Goal: Task Accomplishment & Management: Use online tool/utility

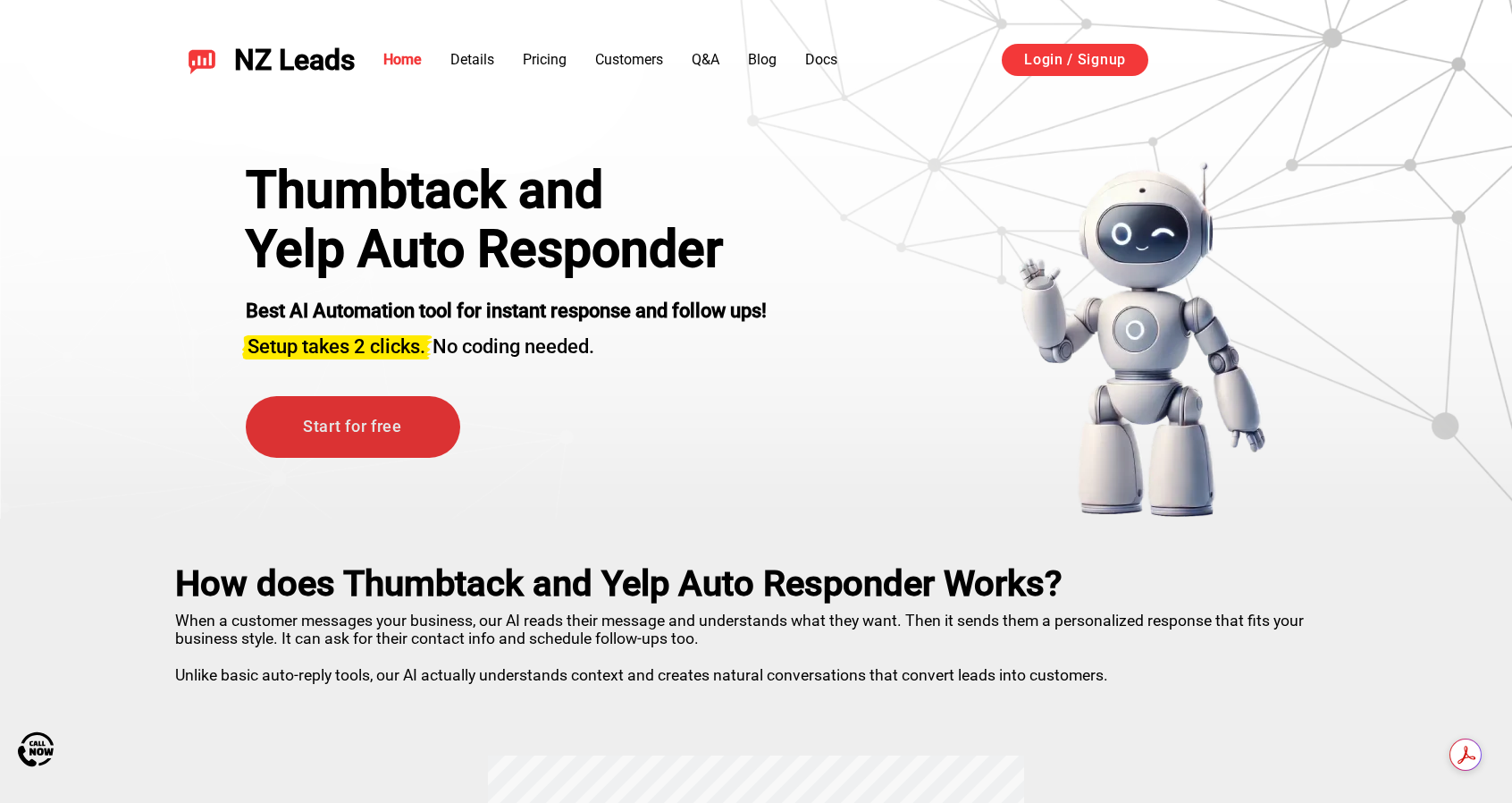
click at [336, 422] on link "Start for free" at bounding box center [352, 426] width 215 height 62
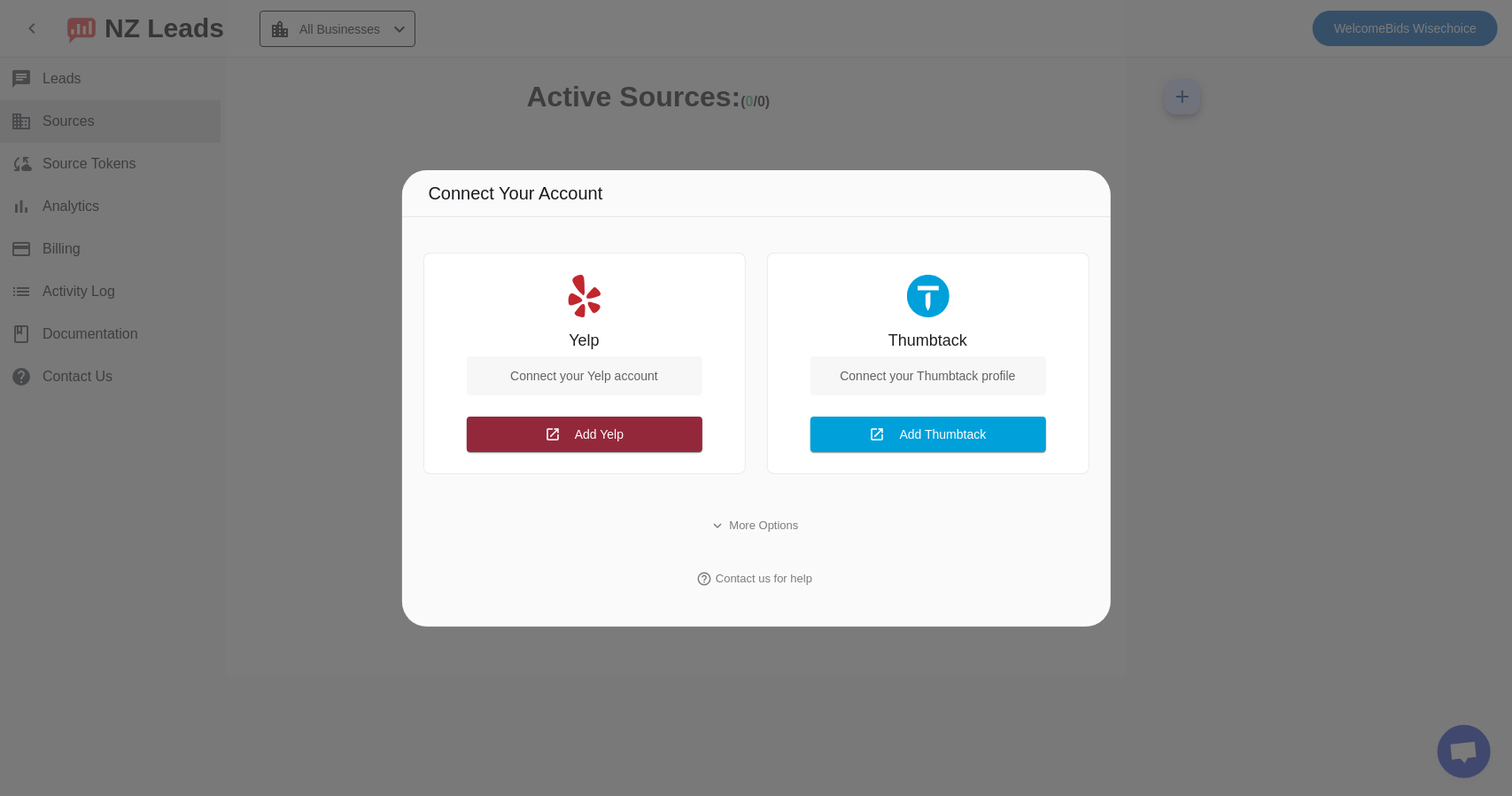
click at [567, 435] on span at bounding box center [584, 434] width 235 height 43
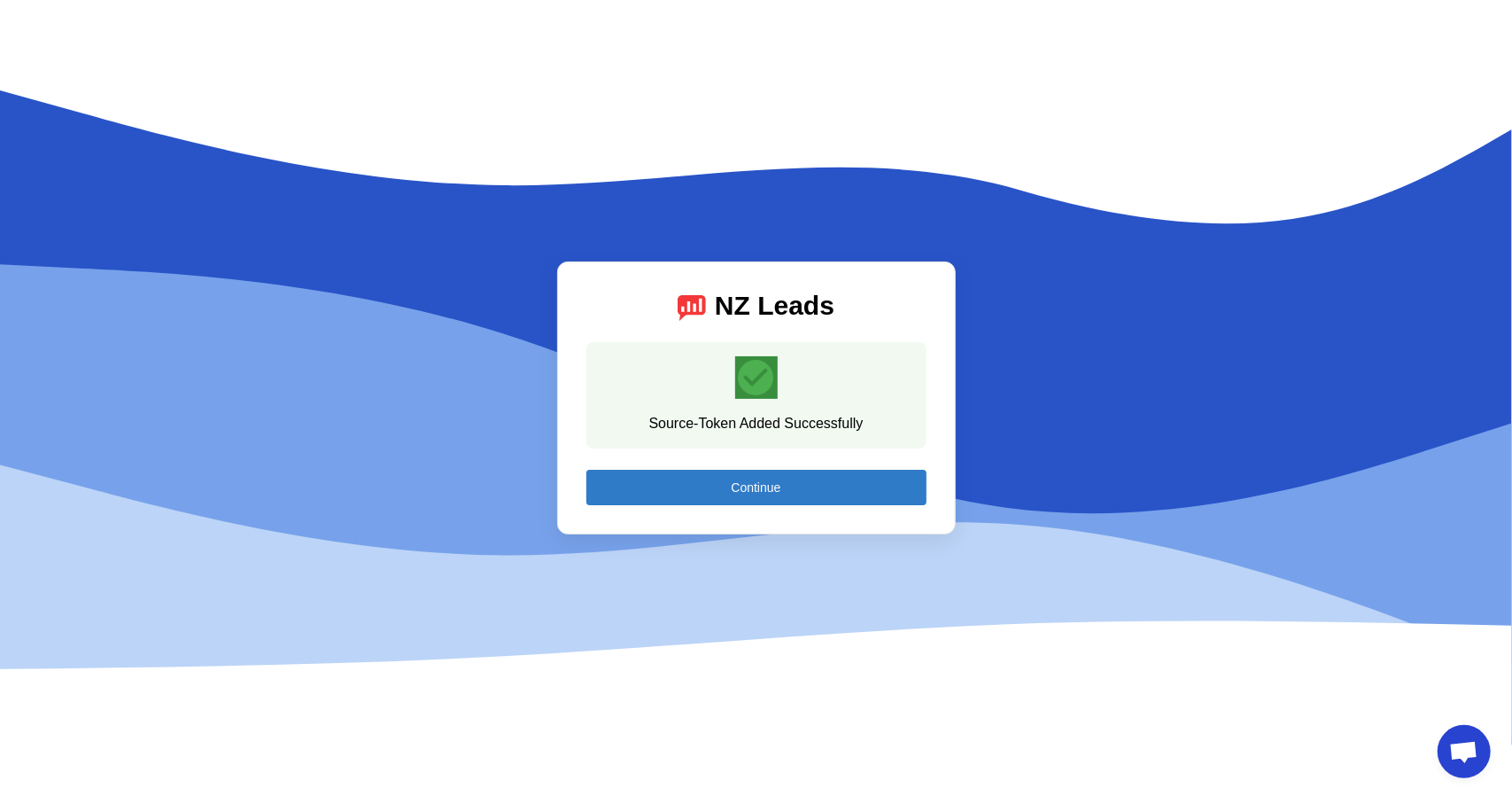
click at [716, 490] on span at bounding box center [756, 488] width 340 height 43
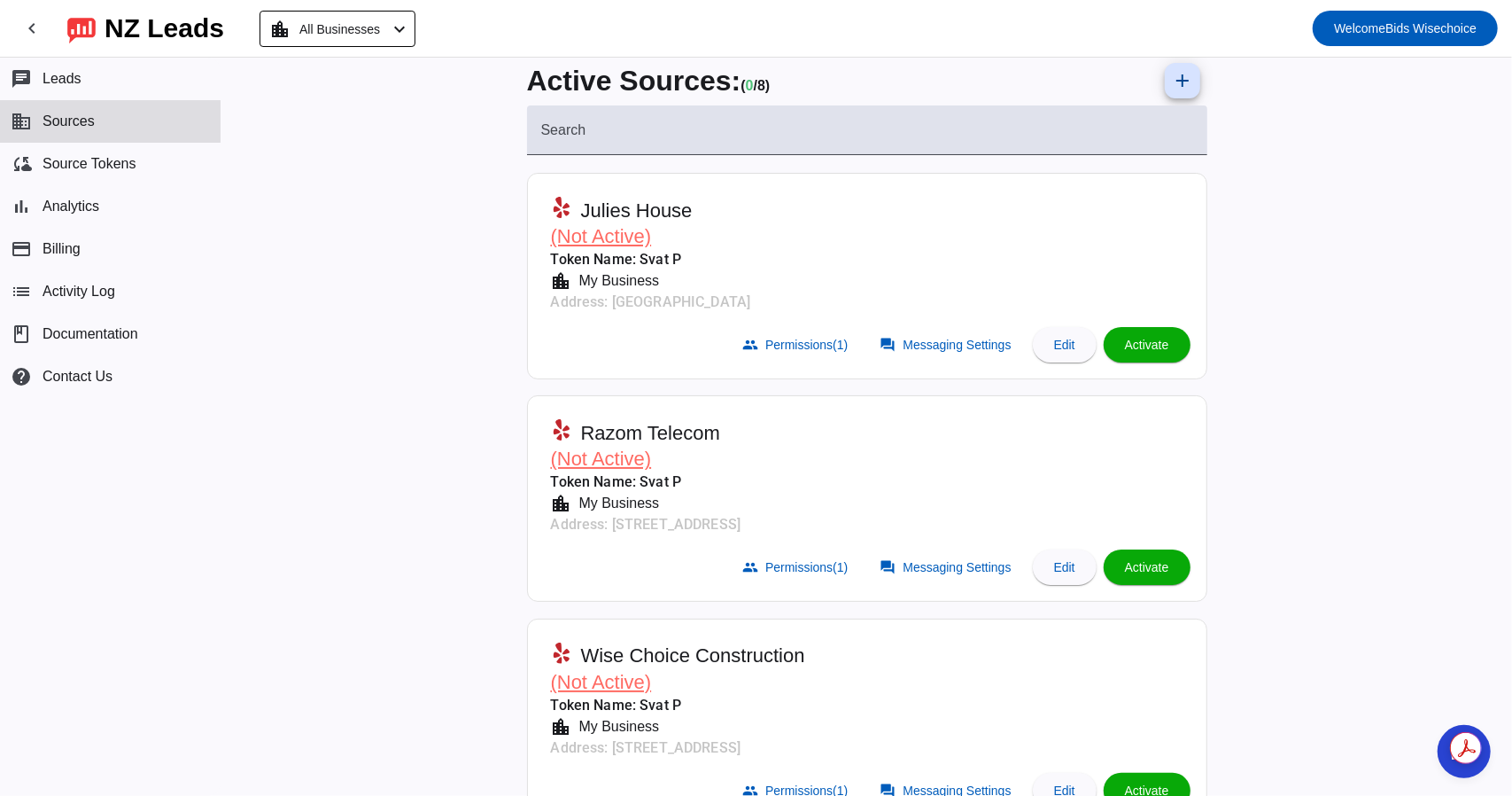
scroll to position [282, 0]
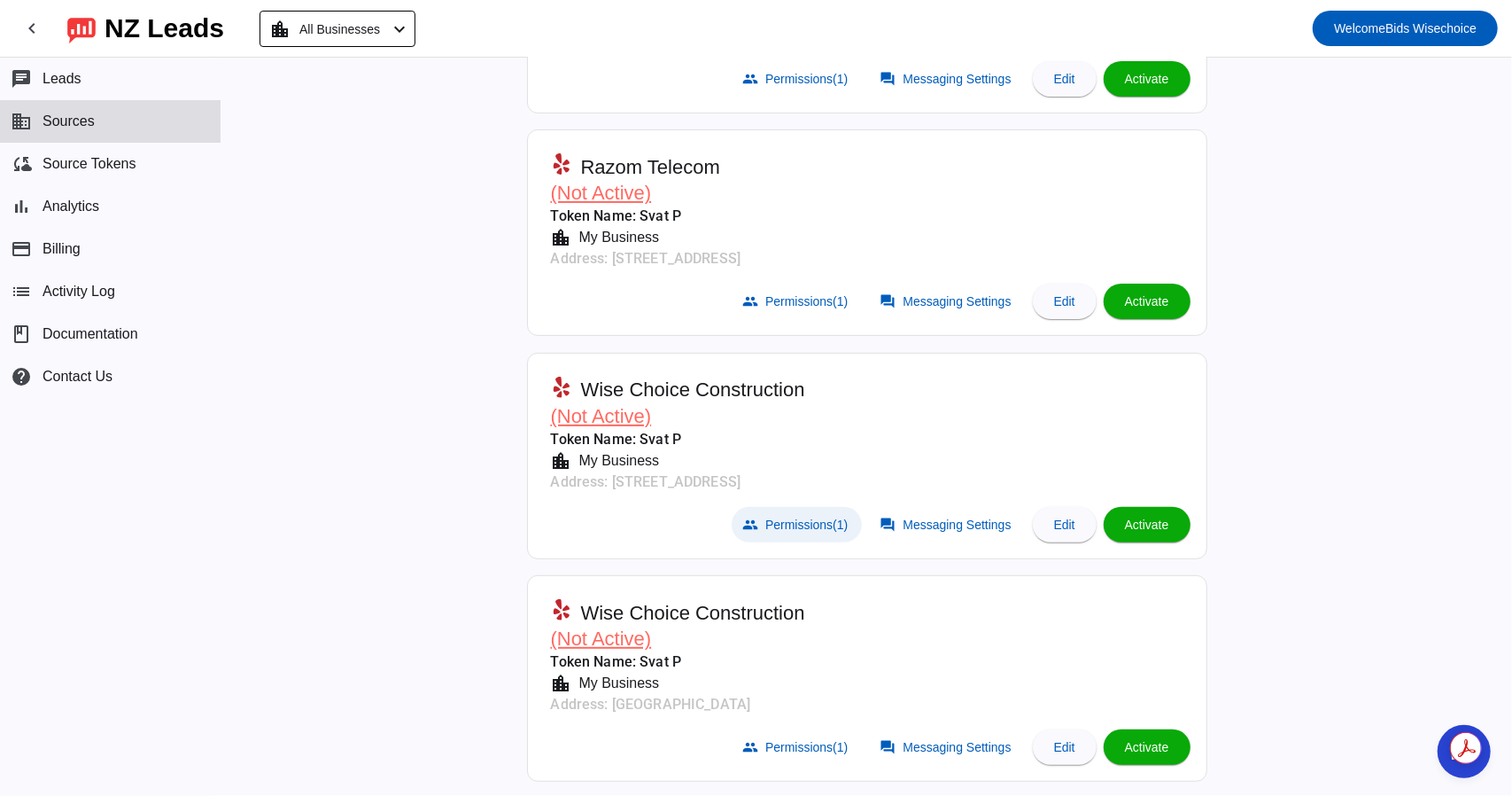
click at [779, 526] on span "Permissions (1)" at bounding box center [806, 525] width 82 height 14
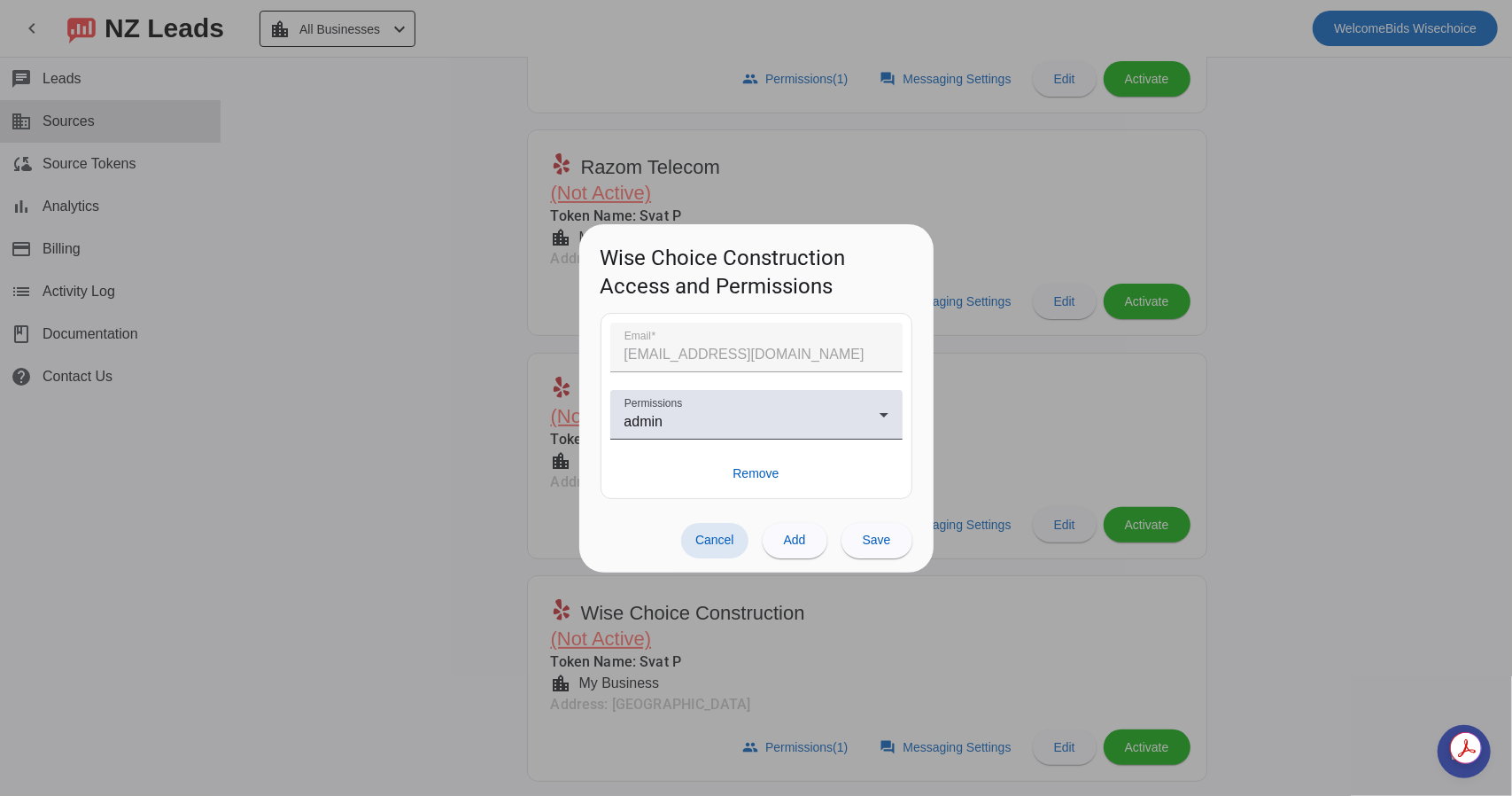
click at [719, 530] on span at bounding box center [715, 541] width 68 height 36
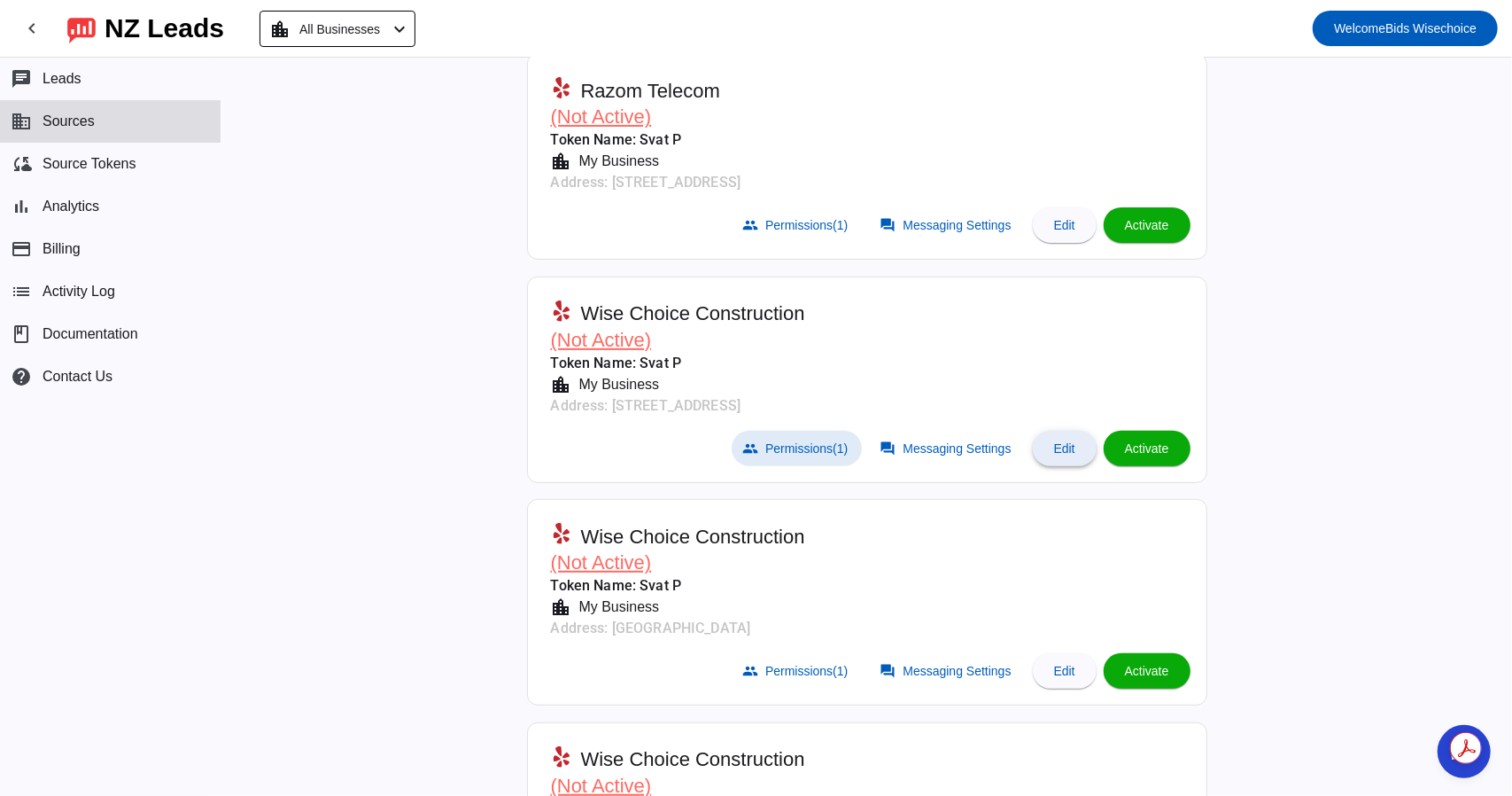
scroll to position [459, 0]
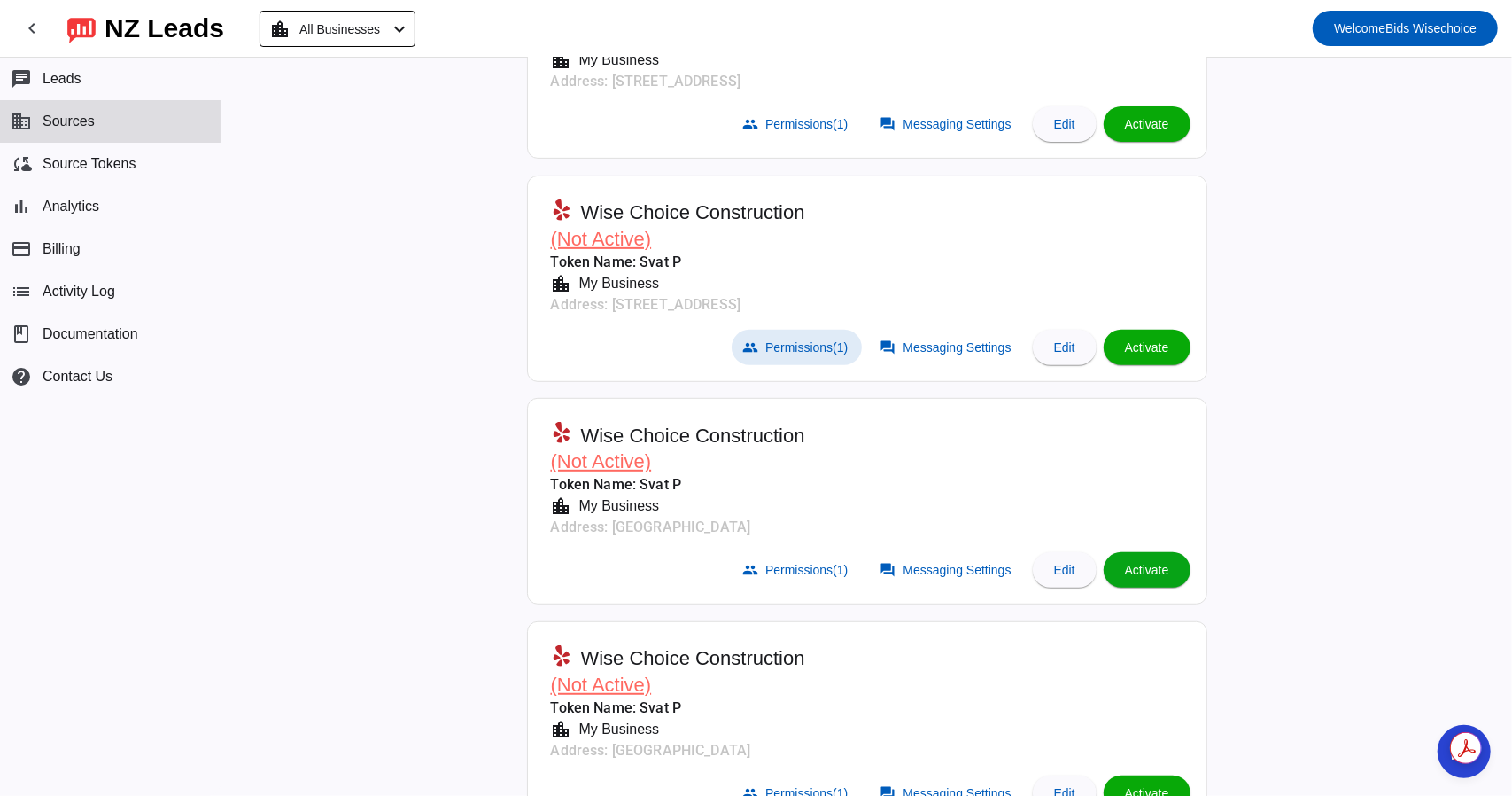
click at [1144, 562] on span "Activate" at bounding box center [1148, 570] width 45 height 14
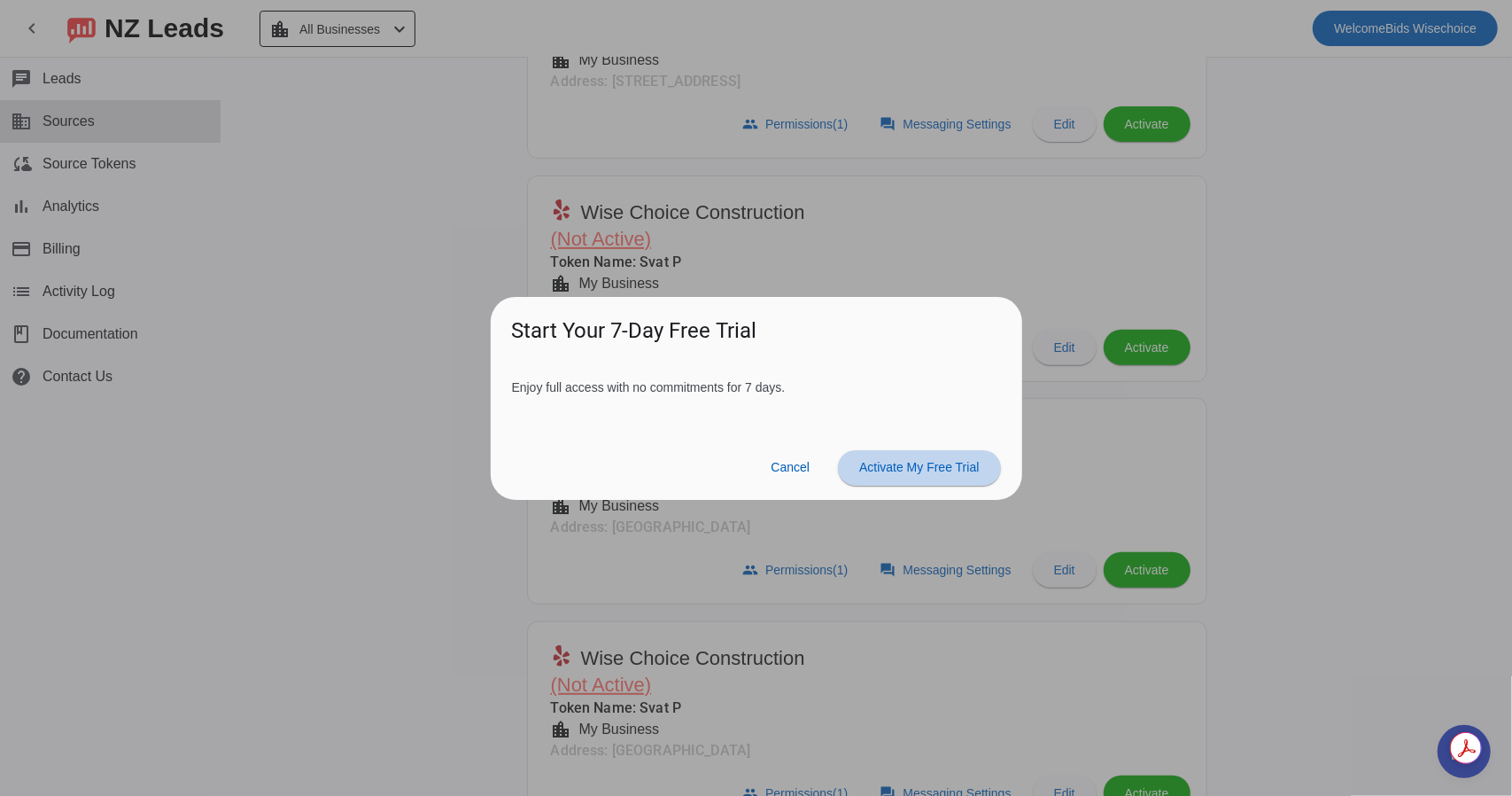
click at [895, 464] on span "Activate My Free Trial" at bounding box center [919, 467] width 119 height 14
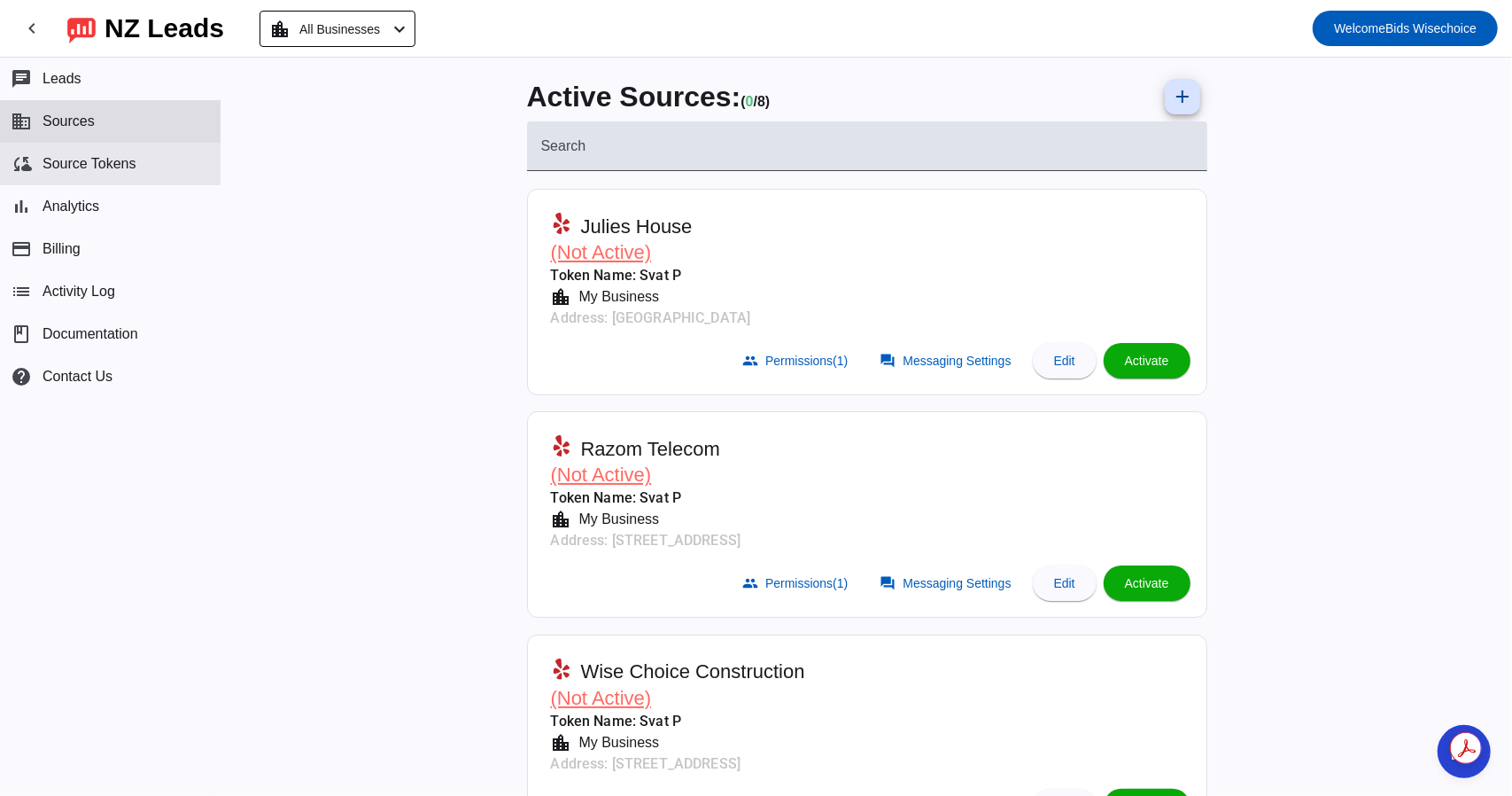
click at [61, 172] on button "cloud_sync Source Tokens" at bounding box center [110, 164] width 221 height 43
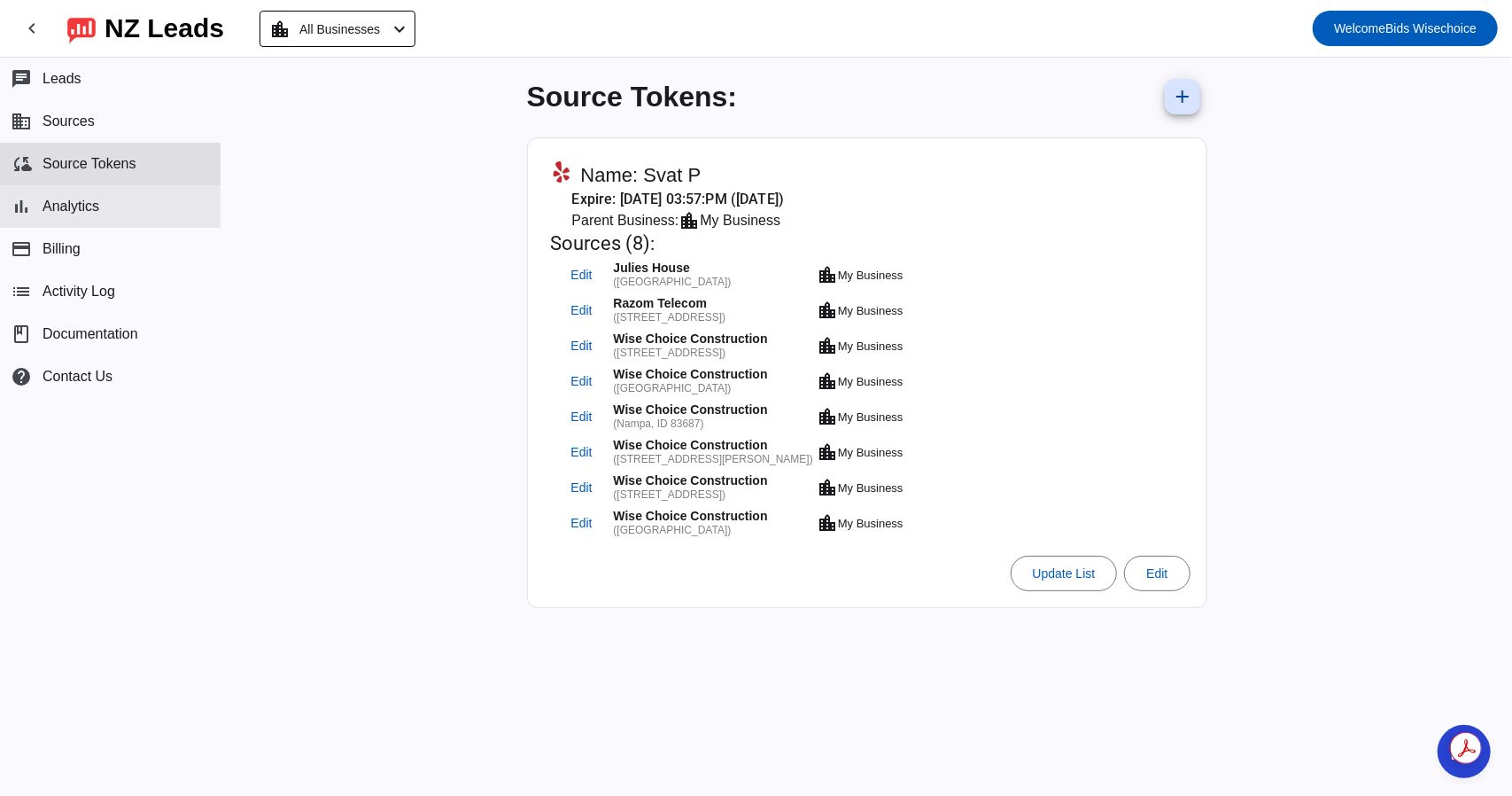
click at [73, 201] on span "Analytics" at bounding box center [71, 207] width 57 height 16
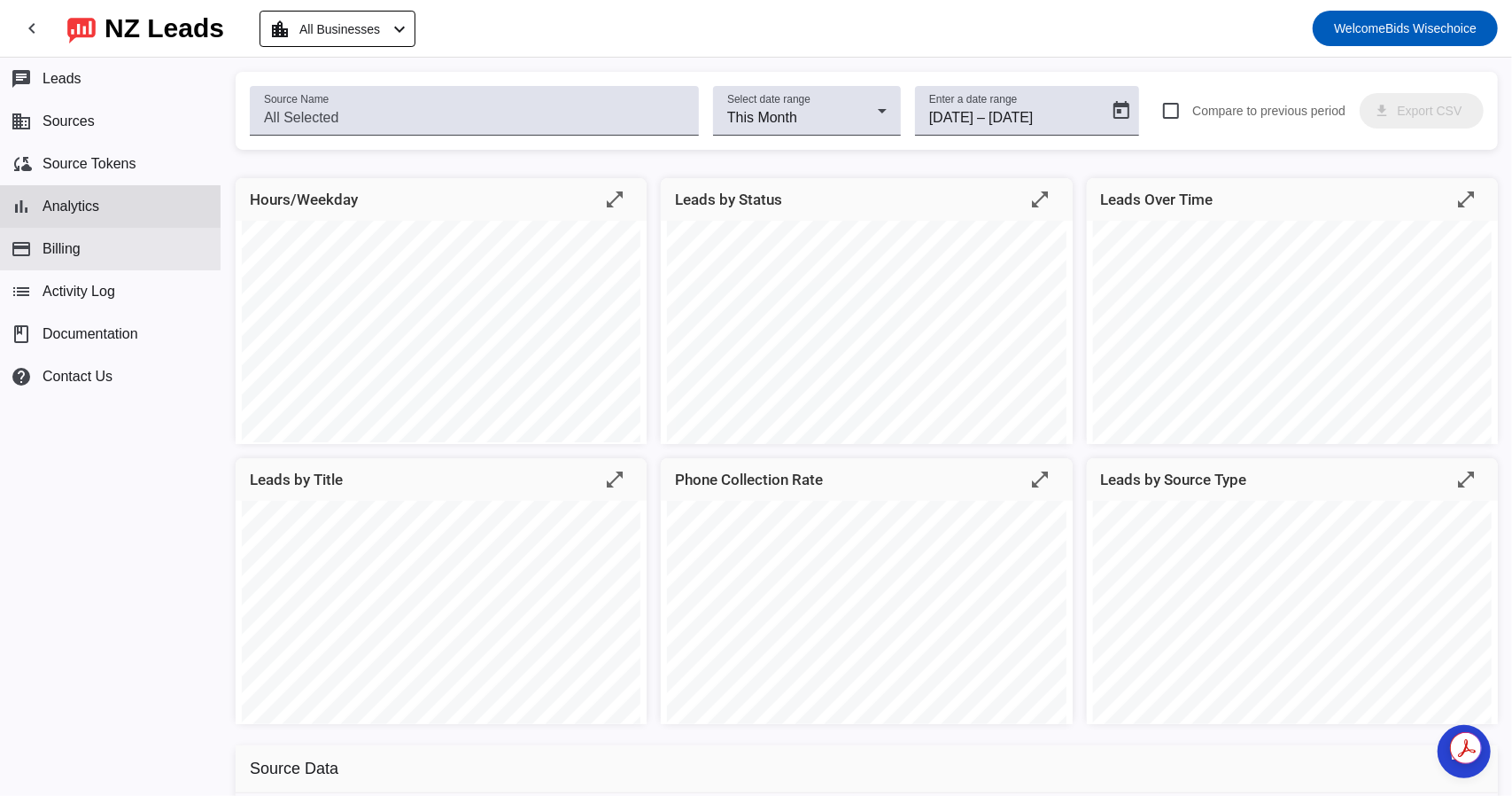
click at [65, 242] on span "Billing" at bounding box center [61, 249] width 38 height 16
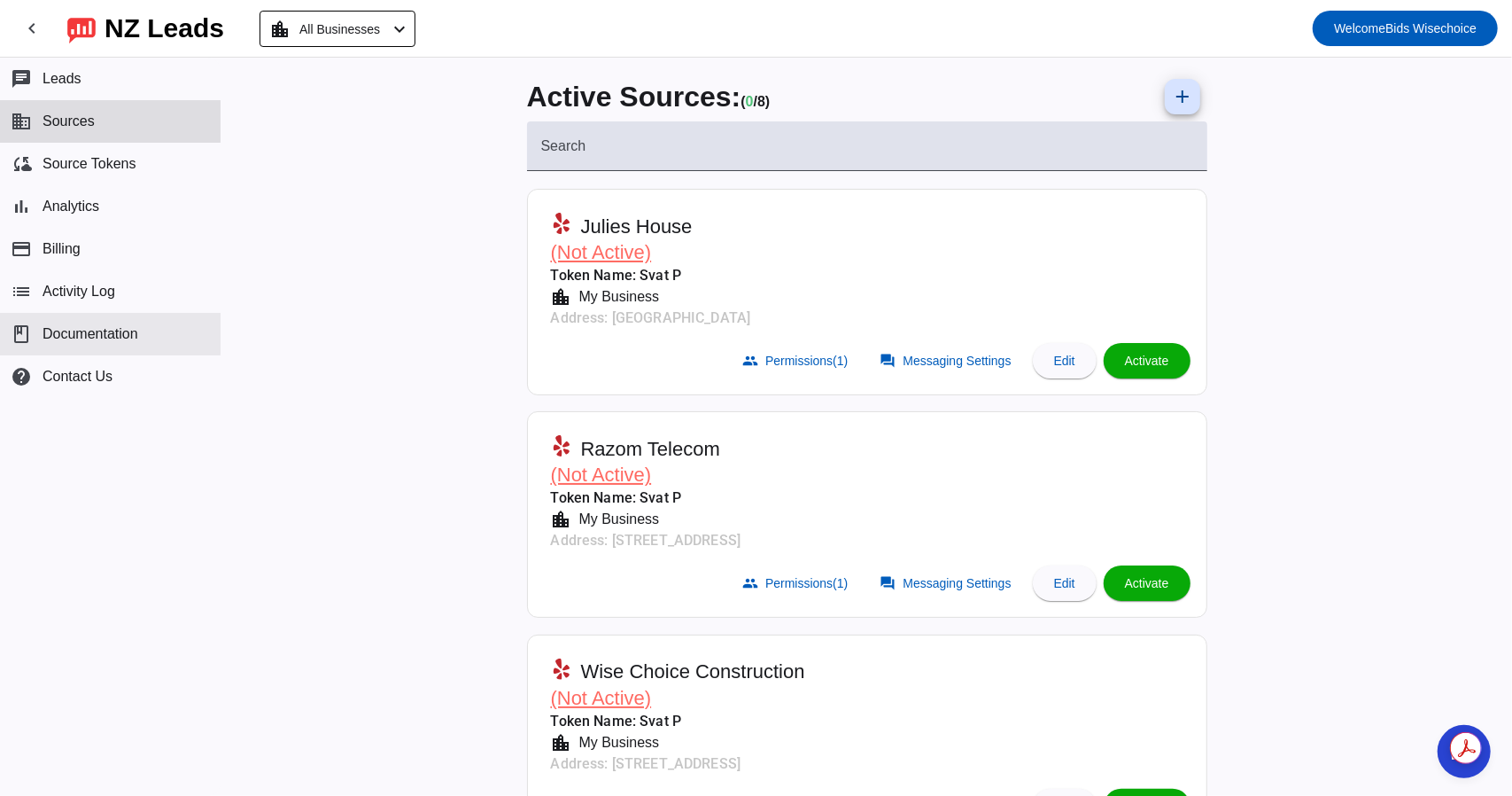
click at [94, 334] on span "Documentation" at bounding box center [90, 334] width 95 height 16
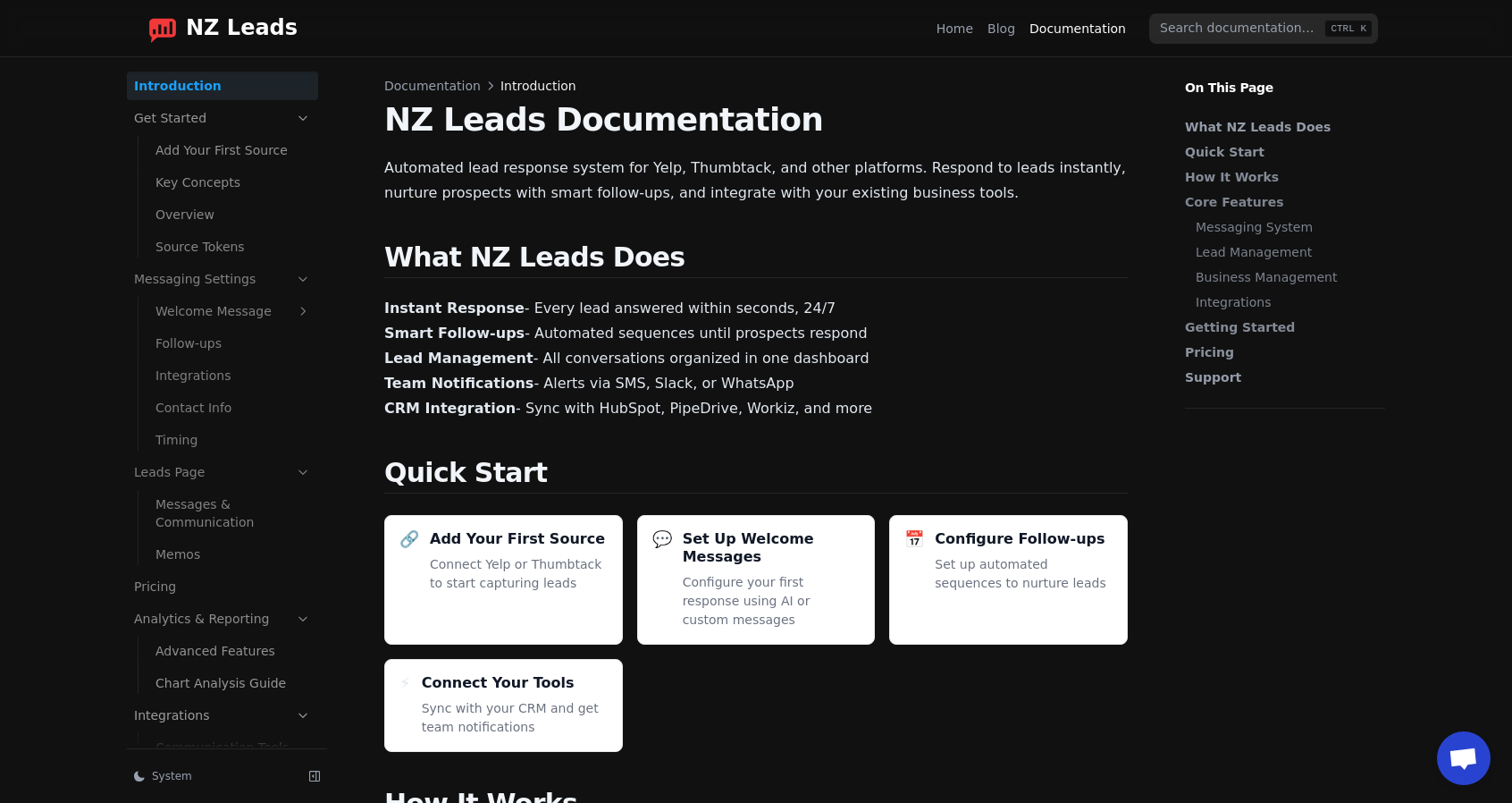
click at [200, 374] on link "Integrations" at bounding box center [233, 376] width 170 height 29
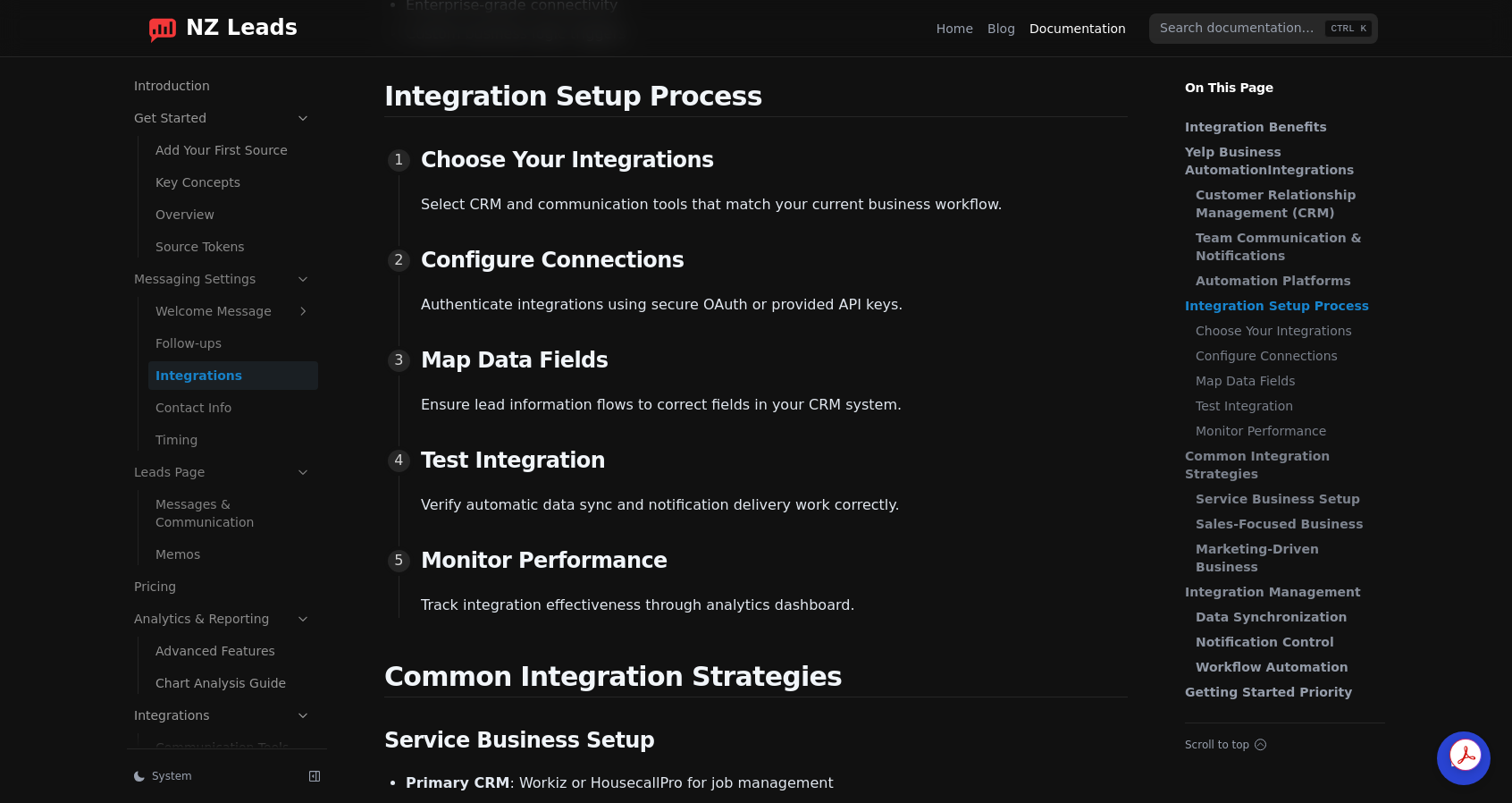
scroll to position [2592, 0]
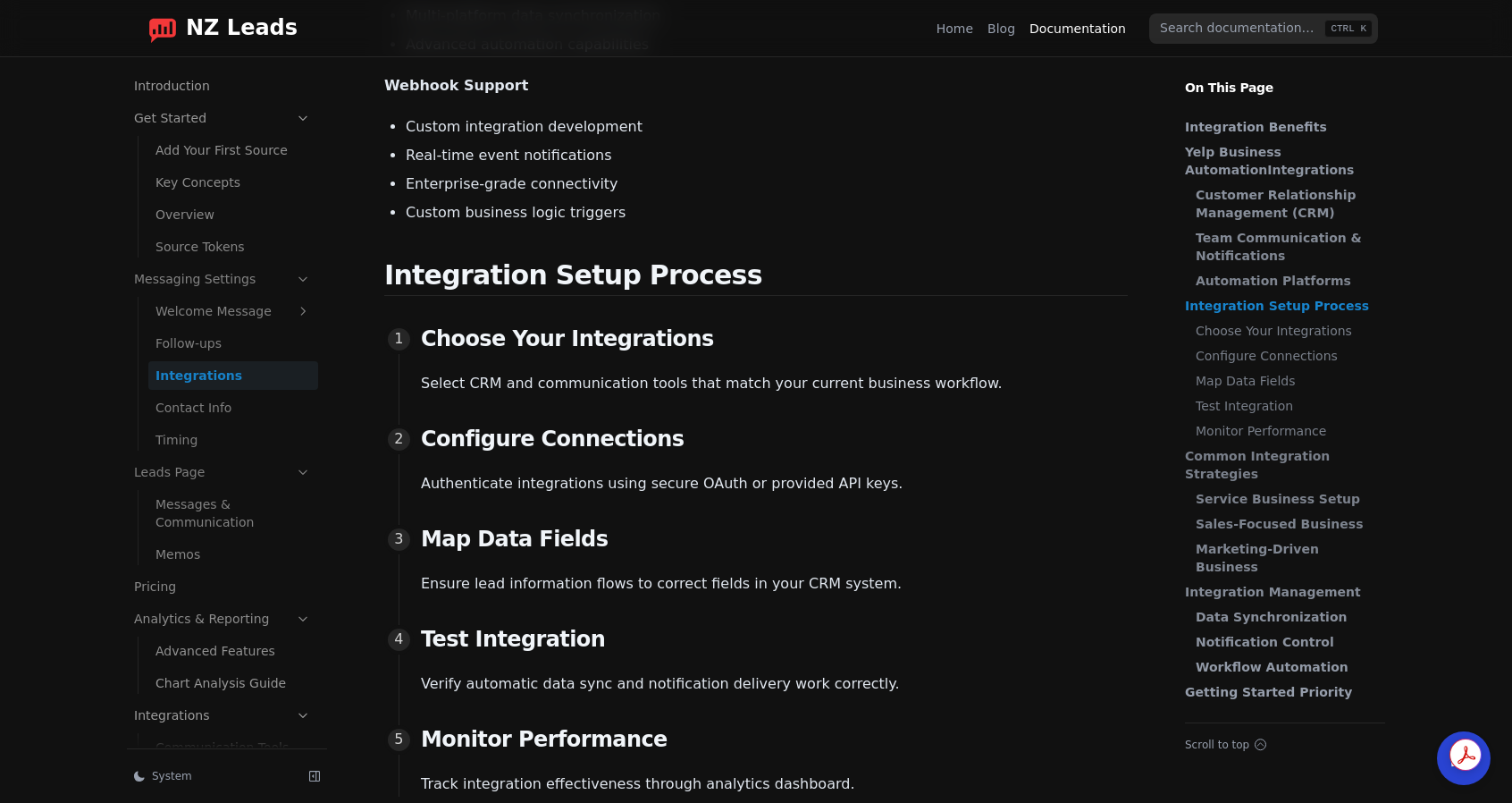
click at [1245, 331] on link "Choose Your Integrations" at bounding box center [1285, 331] width 181 height 18
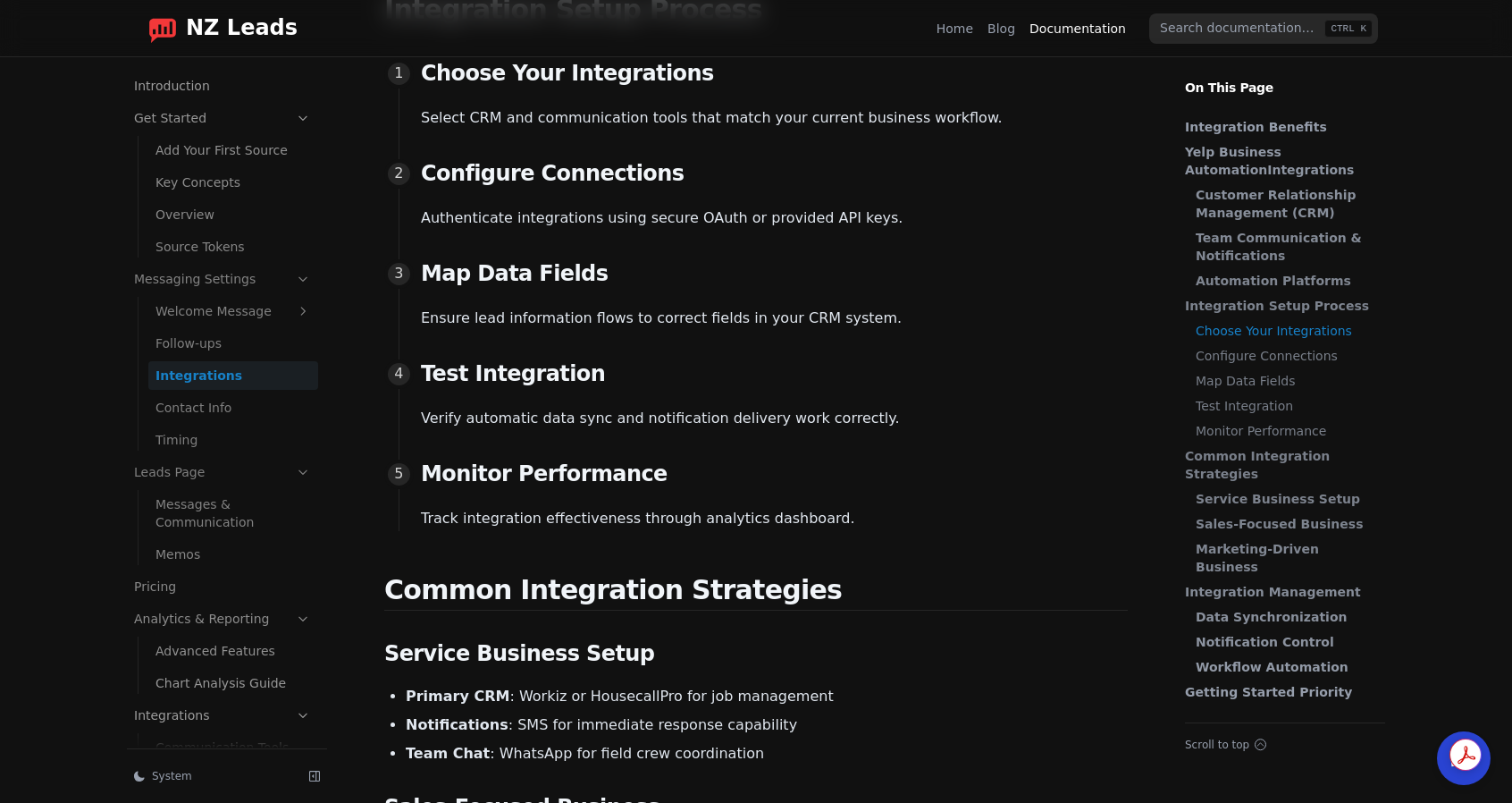
click at [490, 118] on p "Select CRM and communication tools that match your current business workflow." at bounding box center [774, 118] width 707 height 25
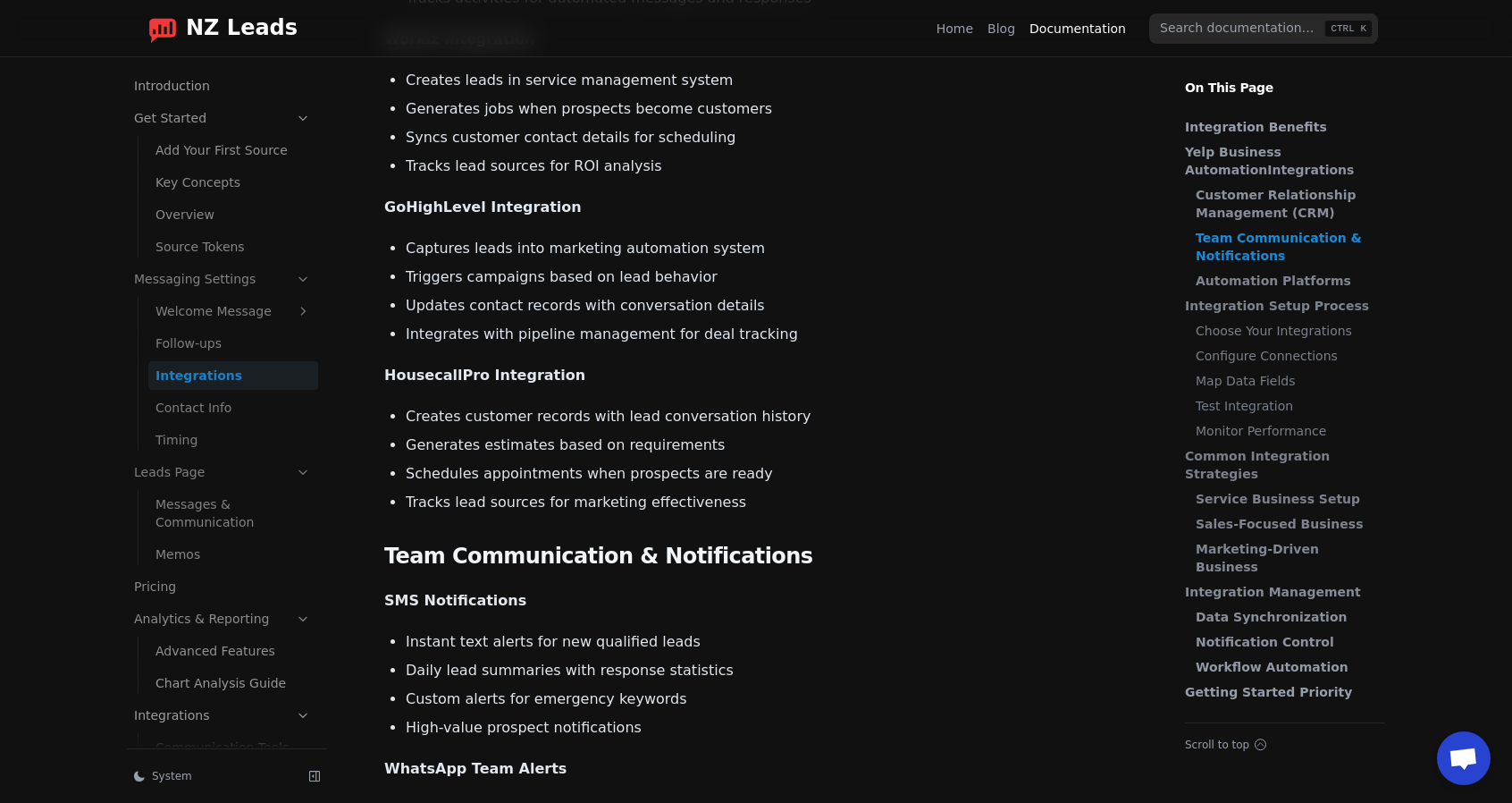
scroll to position [1070, 0]
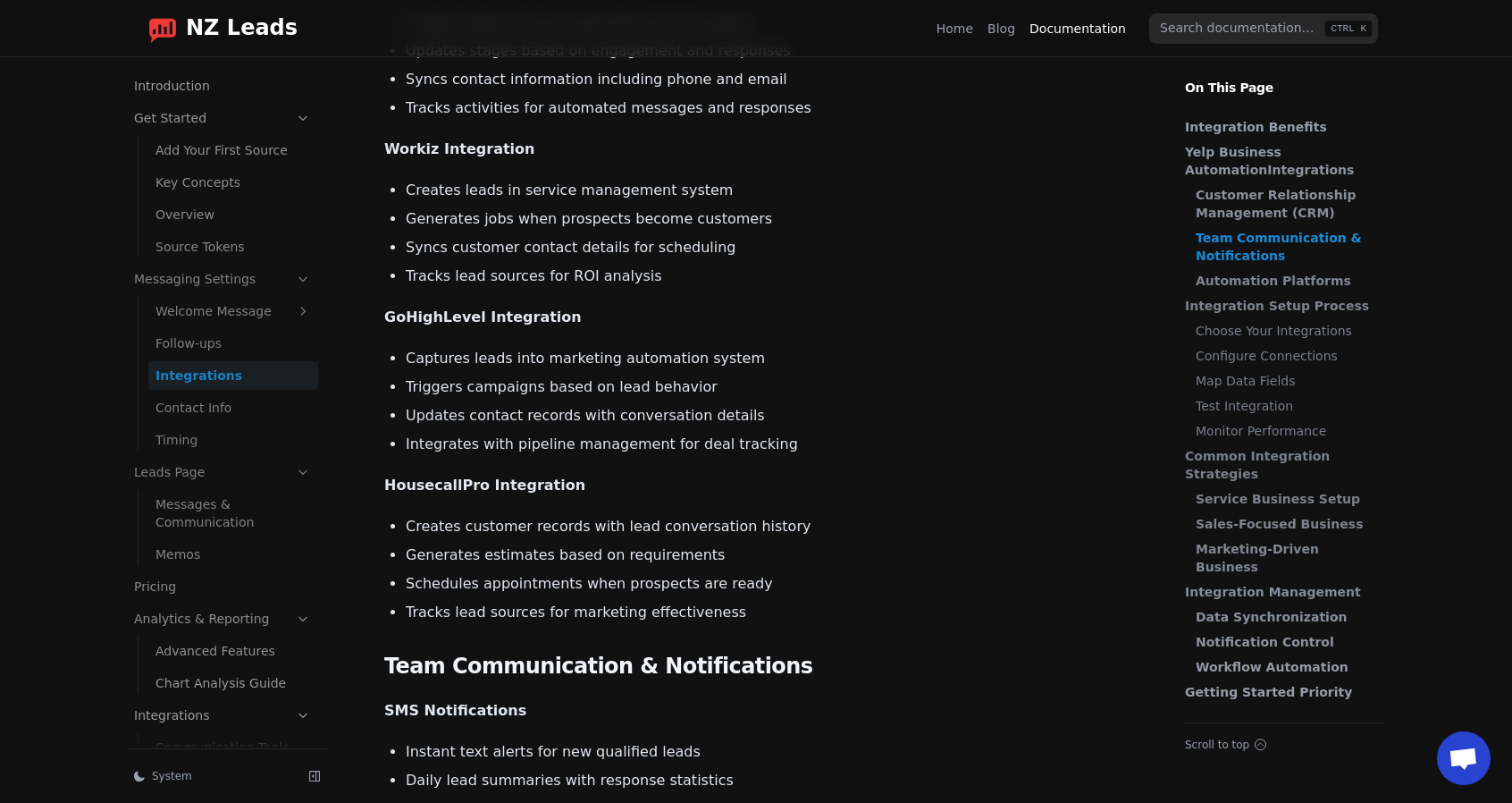
click at [969, 24] on link "Home" at bounding box center [955, 29] width 37 height 18
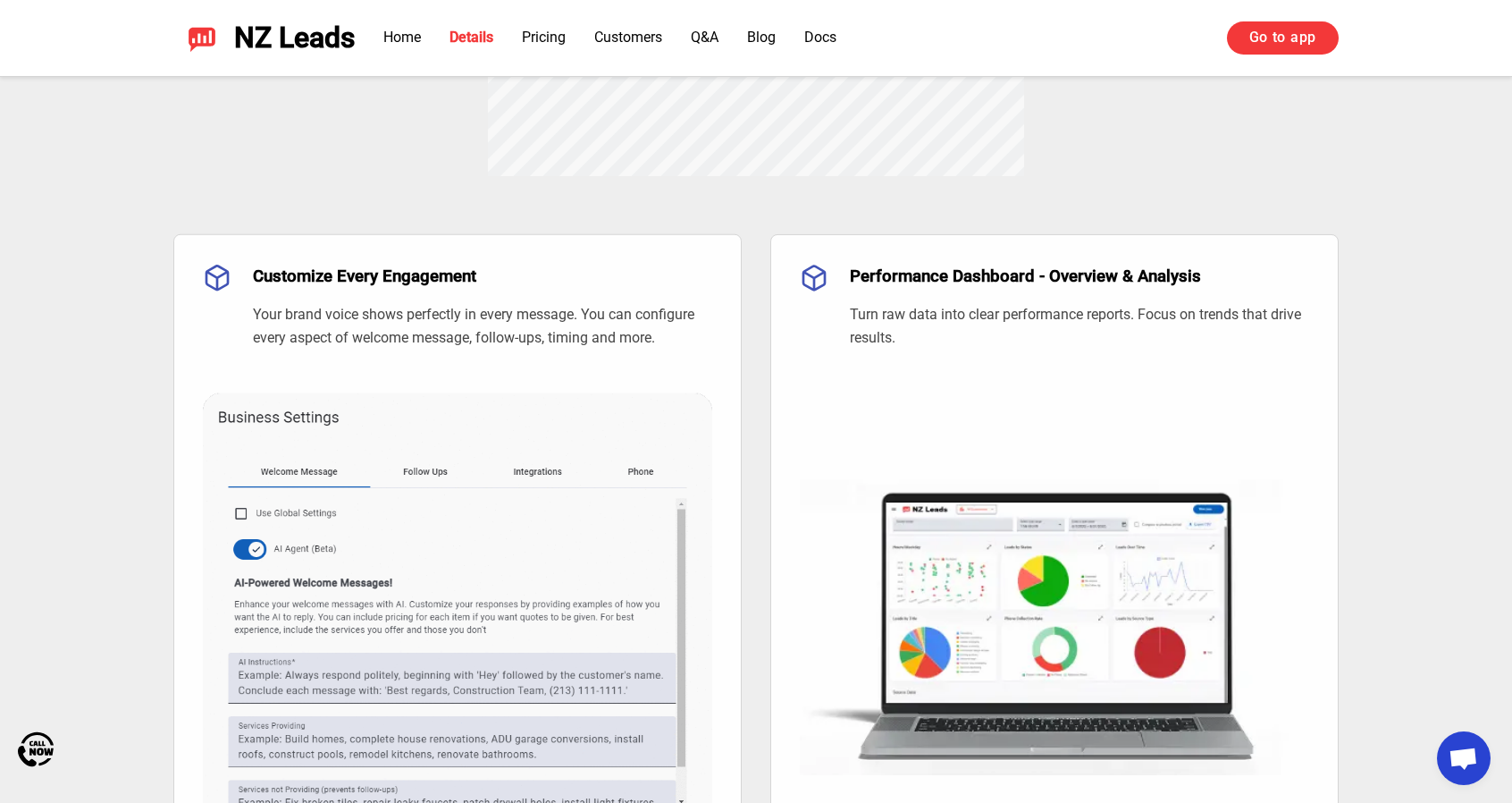
scroll to position [1431, 0]
